Goal: Navigation & Orientation: Find specific page/section

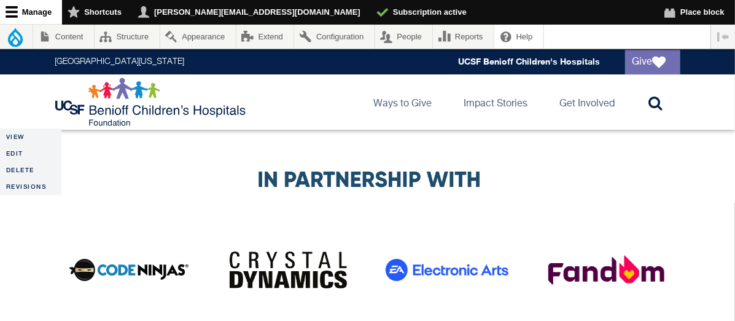
scroll to position [2435, 0]
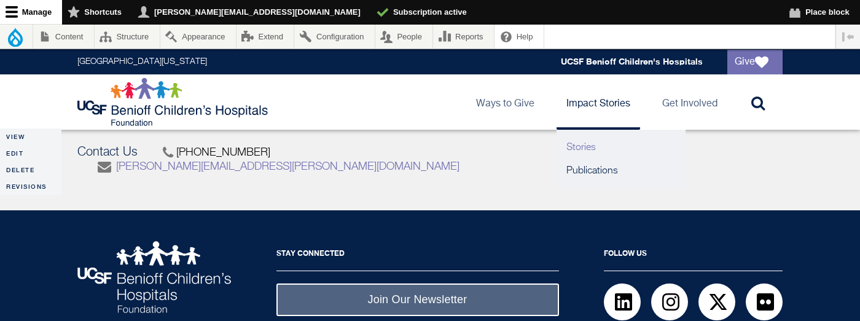
click at [591, 143] on link "Stories" at bounding box center [620, 147] width 129 height 23
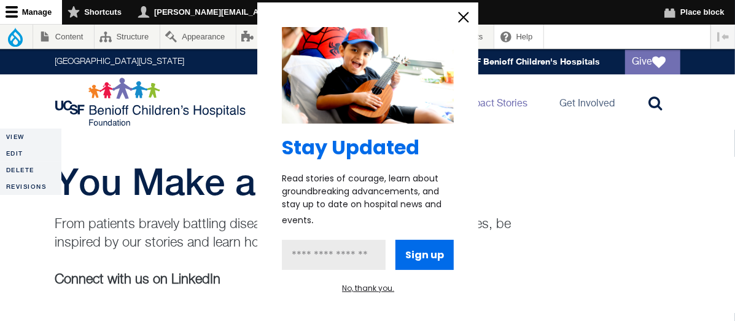
click at [463, 18] on icon "information" at bounding box center [463, 17] width 9 height 9
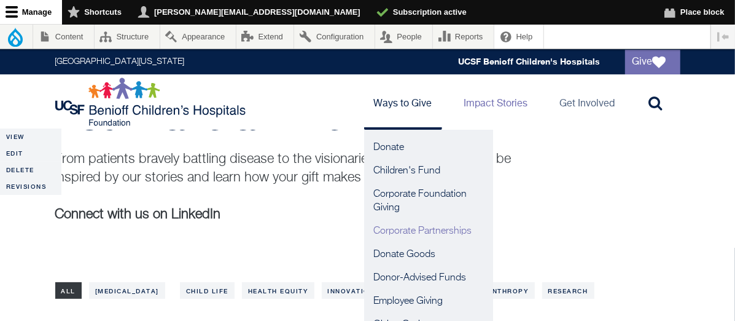
scroll to position [66, 0]
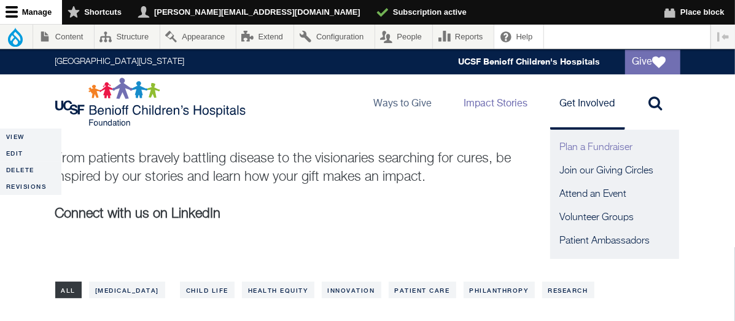
click at [581, 141] on link "Plan a Fundraiser" at bounding box center [614, 147] width 129 height 23
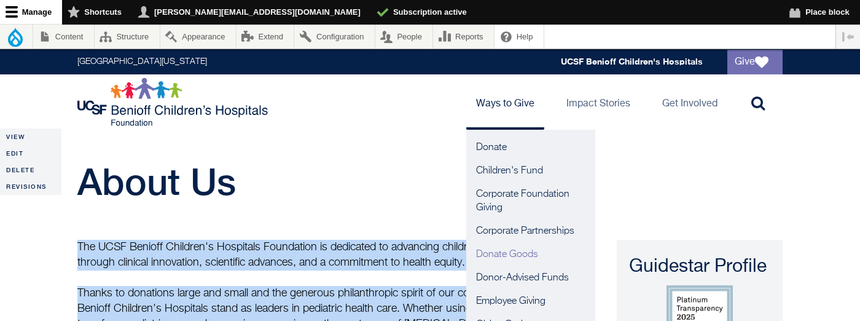
click at [497, 252] on link "Donate Goods" at bounding box center [530, 254] width 129 height 23
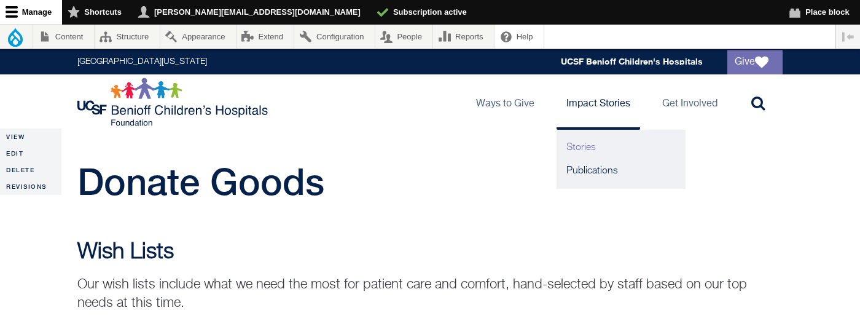
click at [590, 147] on link "Stories" at bounding box center [620, 147] width 129 height 23
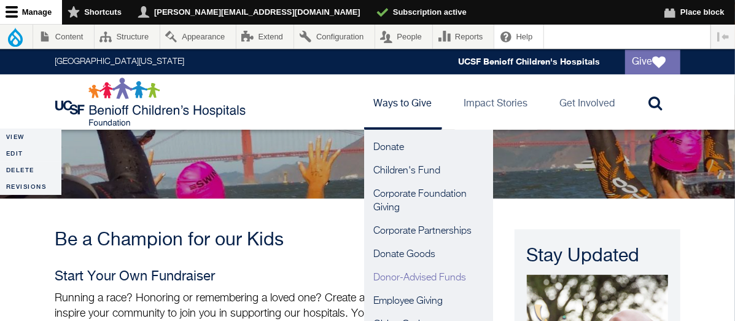
scroll to position [153, 0]
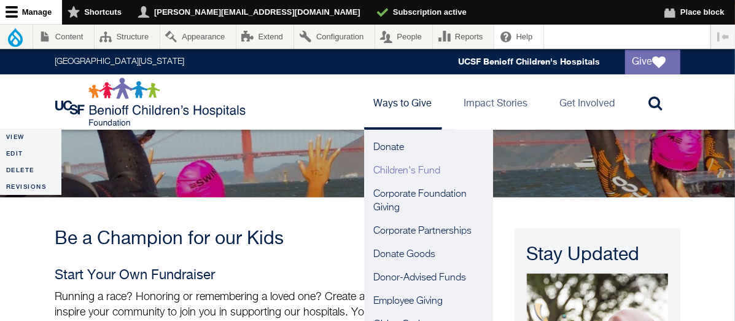
click at [394, 168] on link "Children's Fund" at bounding box center [428, 170] width 129 height 23
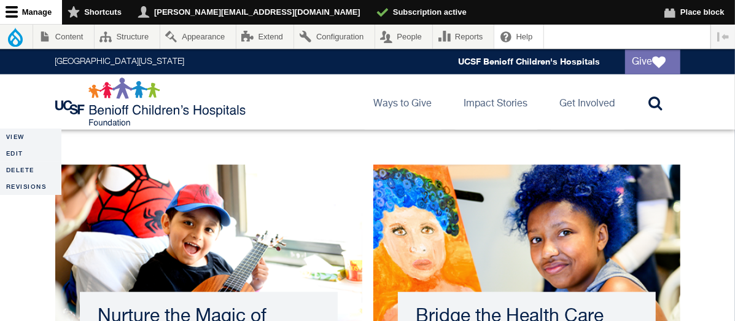
scroll to position [773, 0]
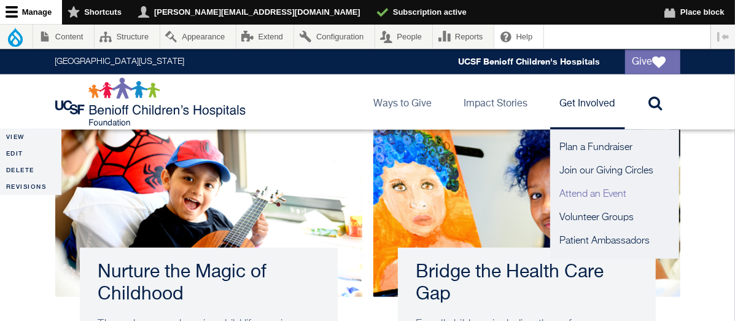
click at [577, 195] on link "Attend an Event" at bounding box center [614, 193] width 129 height 23
